Goal: Obtain resource: Obtain resource

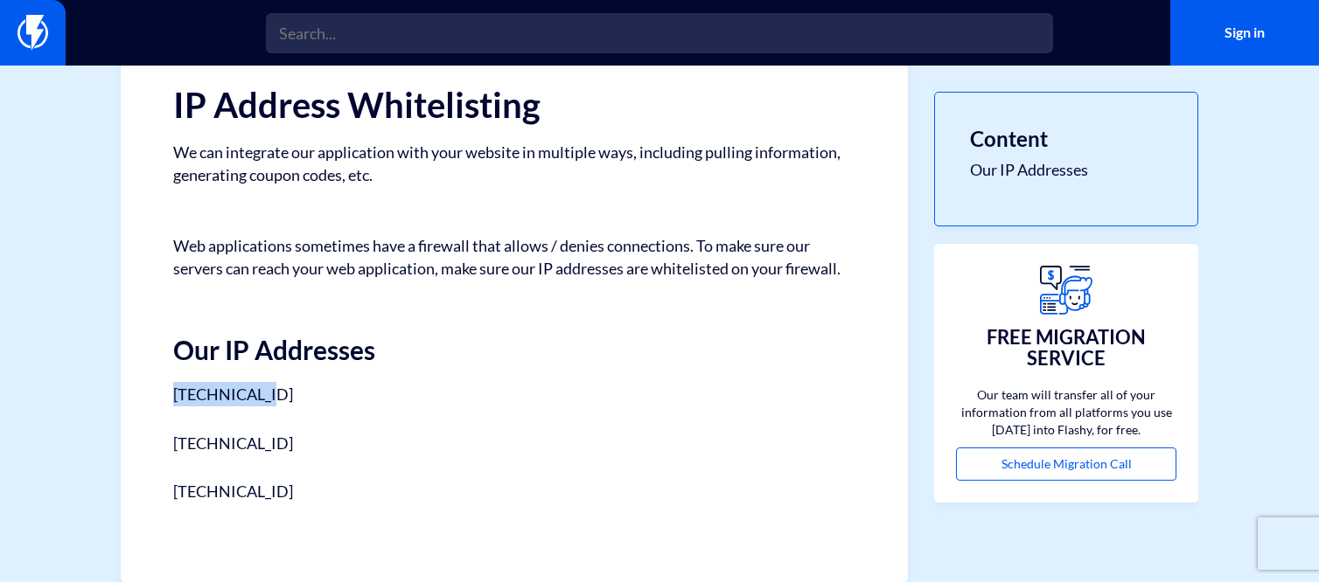
drag, startPoint x: 303, startPoint y: 397, endPoint x: 147, endPoint y: 394, distance: 155.7
click at [147, 394] on div "Help Center Integrations Troubleshooting IP Address Whitelisting We can integra…" at bounding box center [514, 288] width 787 height 588
copy p "[TECHNICAL_ID]"
drag, startPoint x: 265, startPoint y: 442, endPoint x: 148, endPoint y: 437, distance: 117.2
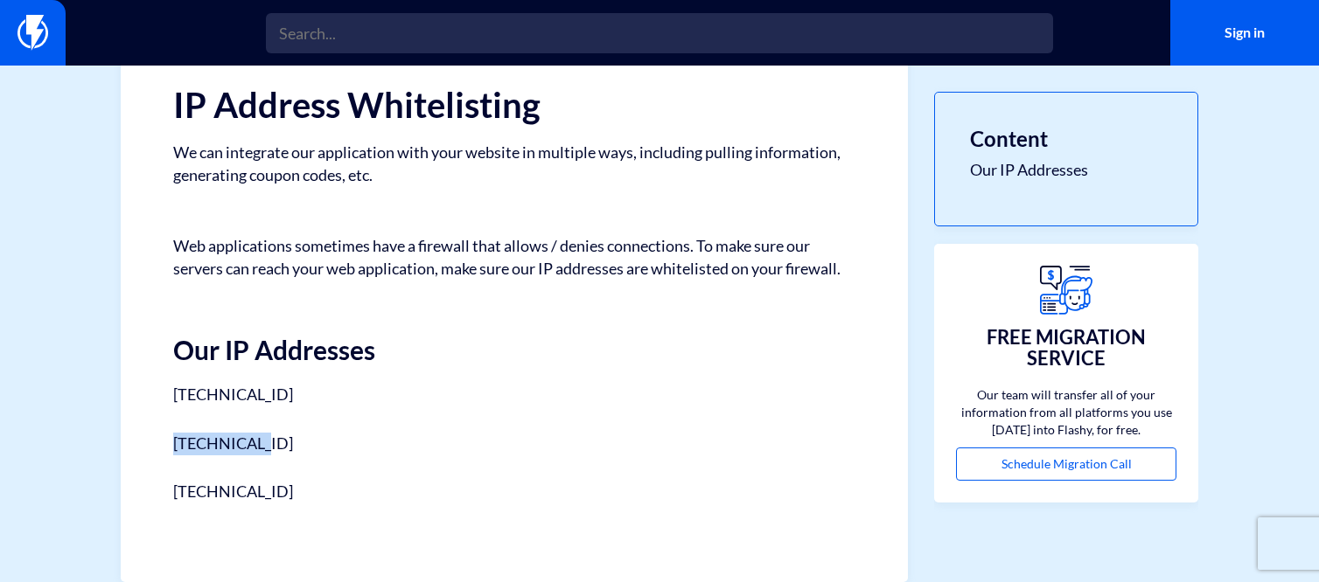
click at [148, 437] on div "Help Center Integrations Troubleshooting IP Address Whitelisting We can integra…" at bounding box center [514, 288] width 787 height 588
copy p "[TECHNICAL_ID]"
drag, startPoint x: 311, startPoint y: 391, endPoint x: 164, endPoint y: 399, distance: 147.1
click at [164, 399] on div "Help Center Integrations Troubleshooting IP Address Whitelisting We can integra…" at bounding box center [514, 288] width 787 height 588
copy p "[TECHNICAL_ID]"
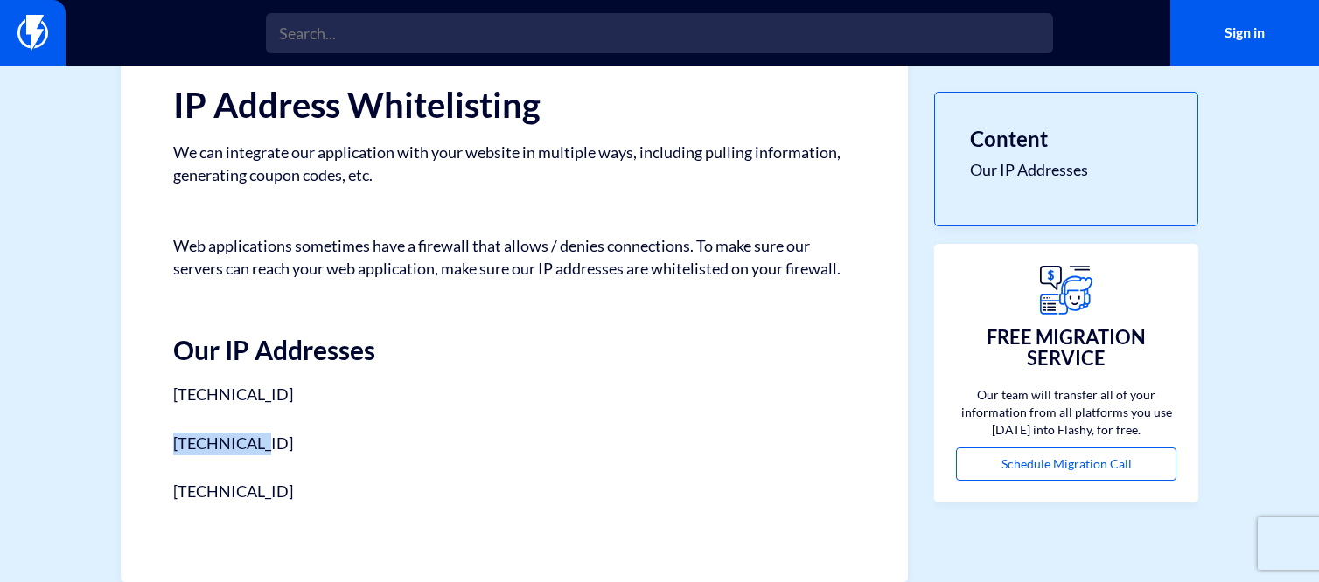
drag, startPoint x: 305, startPoint y: 435, endPoint x: 142, endPoint y: 435, distance: 163.5
click at [142, 435] on div "Help Center Integrations Troubleshooting IP Address Whitelisting We can integra…" at bounding box center [514, 288] width 787 height 588
copy p "[TECHNICAL_ID]"
drag, startPoint x: 307, startPoint y: 490, endPoint x: 154, endPoint y: 483, distance: 153.2
click at [154, 483] on div "Help Center Integrations Troubleshooting IP Address Whitelisting We can integra…" at bounding box center [514, 288] width 787 height 588
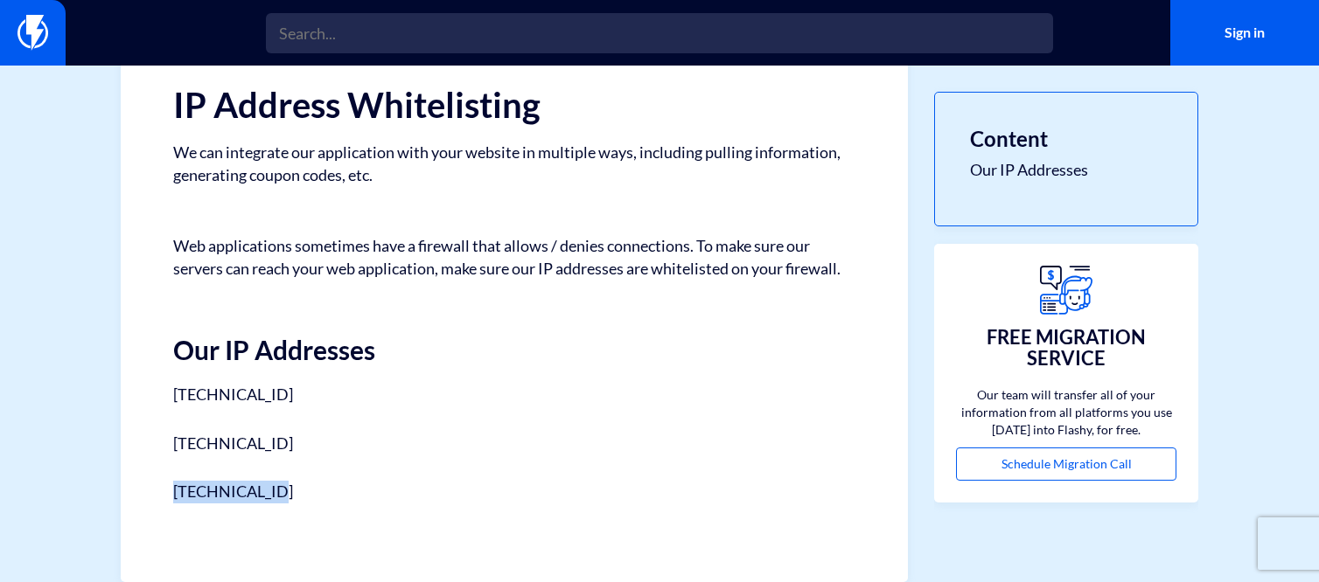
copy p "[TECHNICAL_ID]"
